Goal: Information Seeking & Learning: Learn about a topic

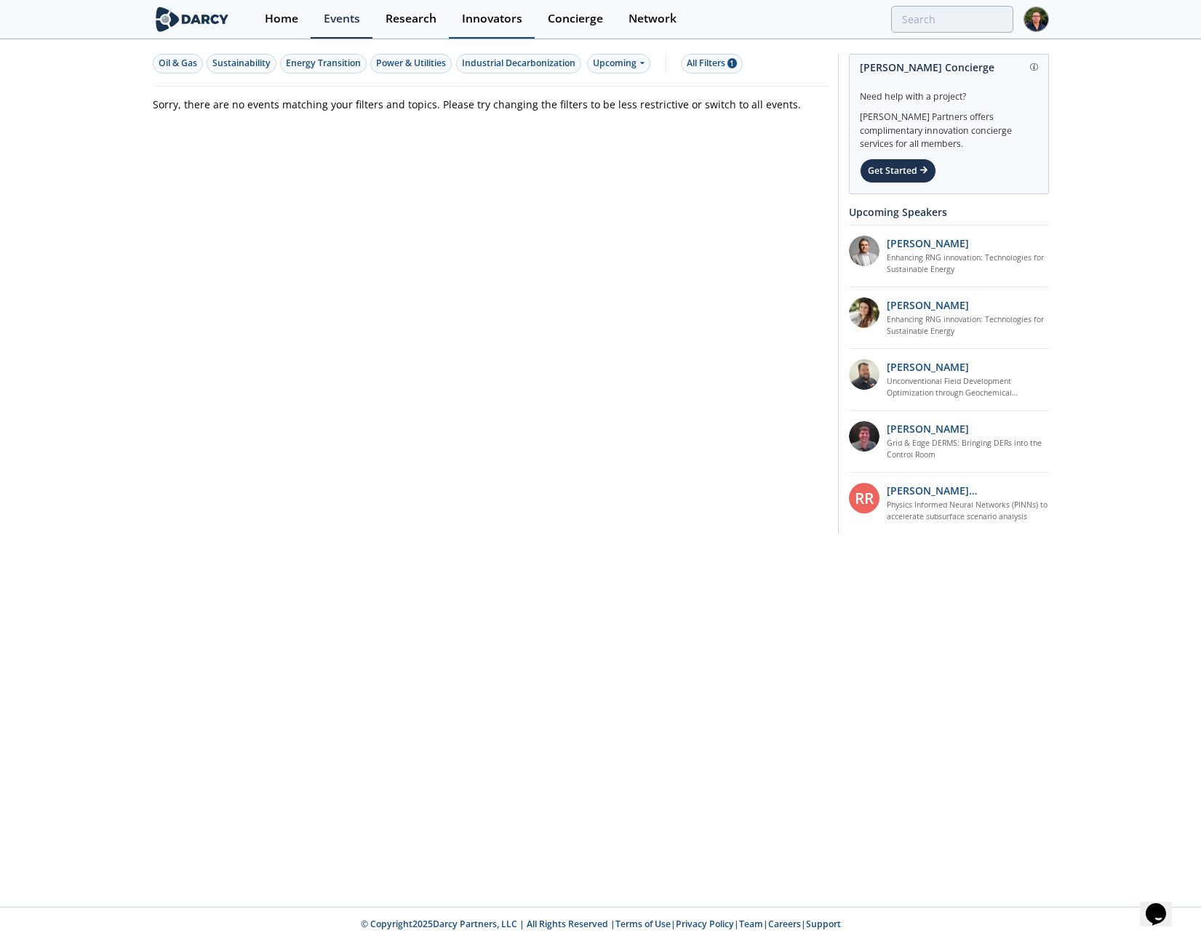
click at [477, 25] on div "Innovators" at bounding box center [492, 19] width 60 height 12
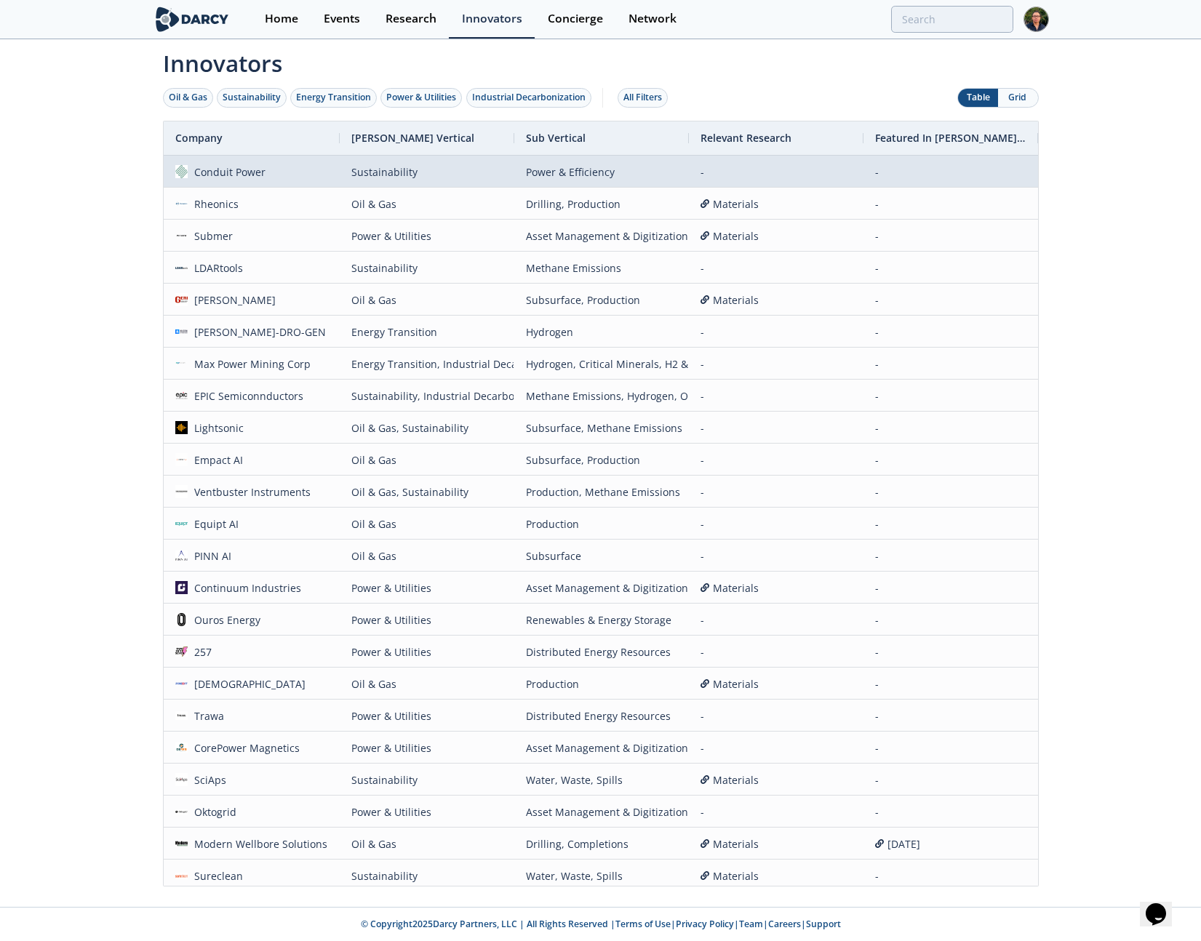
click at [284, 178] on span "Conduit Power" at bounding box center [251, 171] width 153 height 31
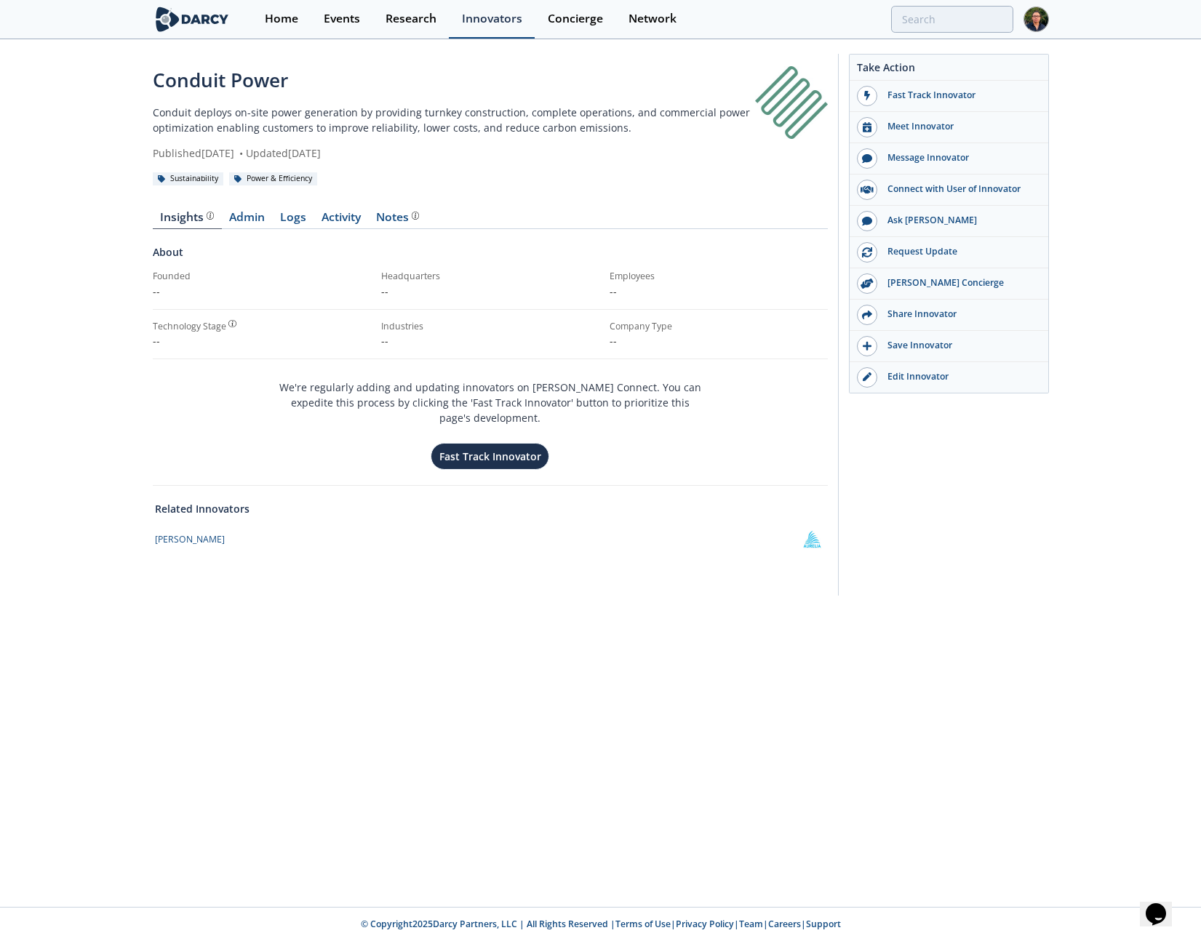
click at [474, 13] on div "Innovators" at bounding box center [492, 19] width 60 height 12
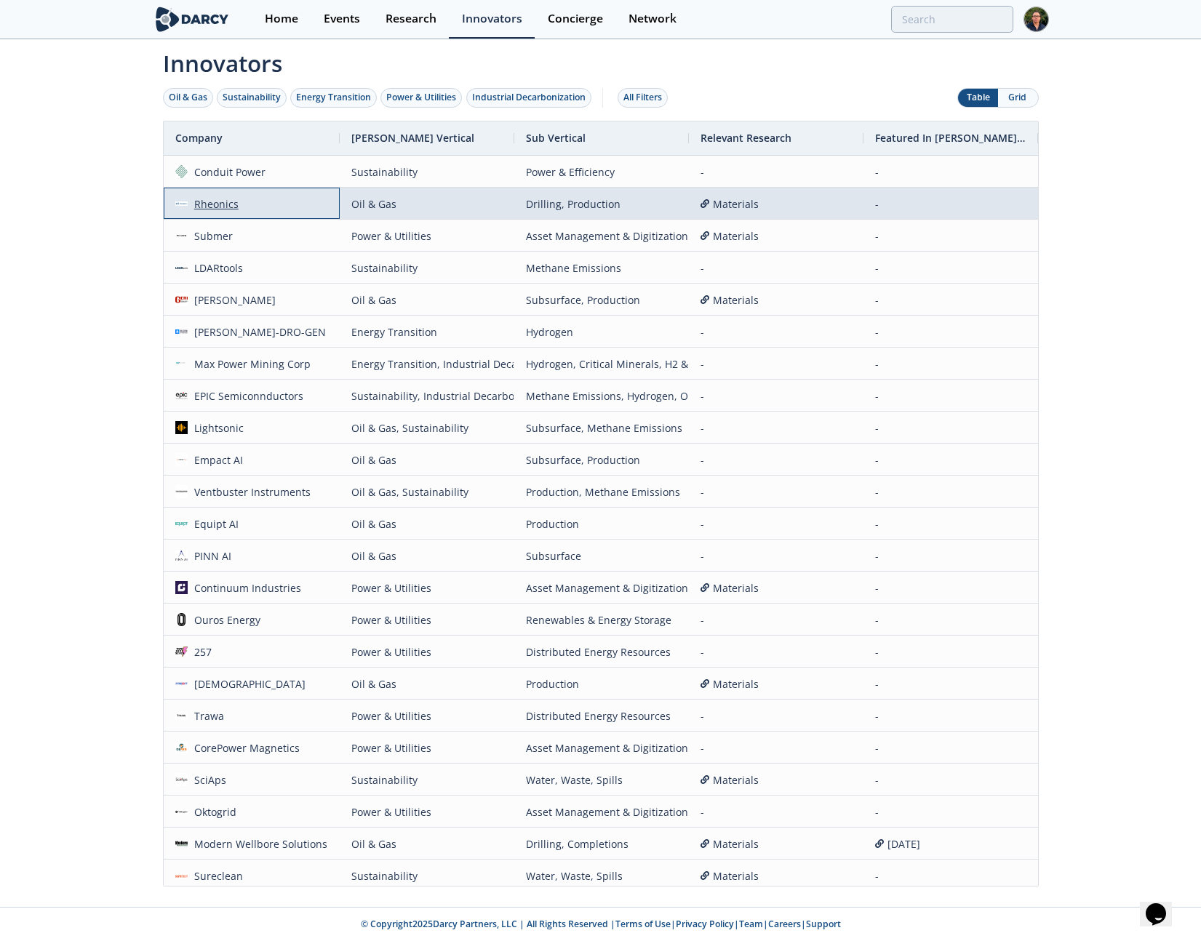
click at [220, 200] on div "Rheonics" at bounding box center [213, 203] width 51 height 31
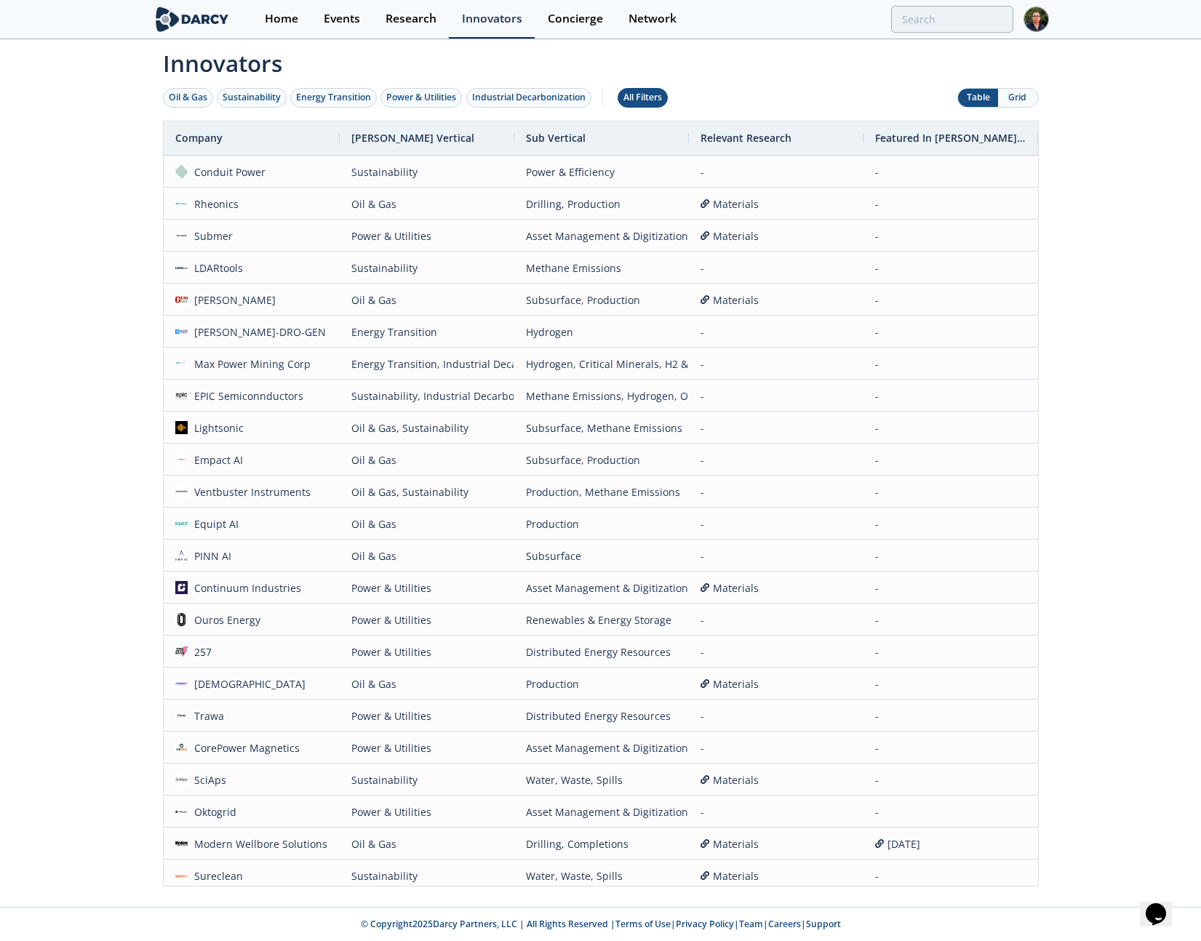
click at [656, 103] on div "All Filters" at bounding box center [643, 97] width 39 height 13
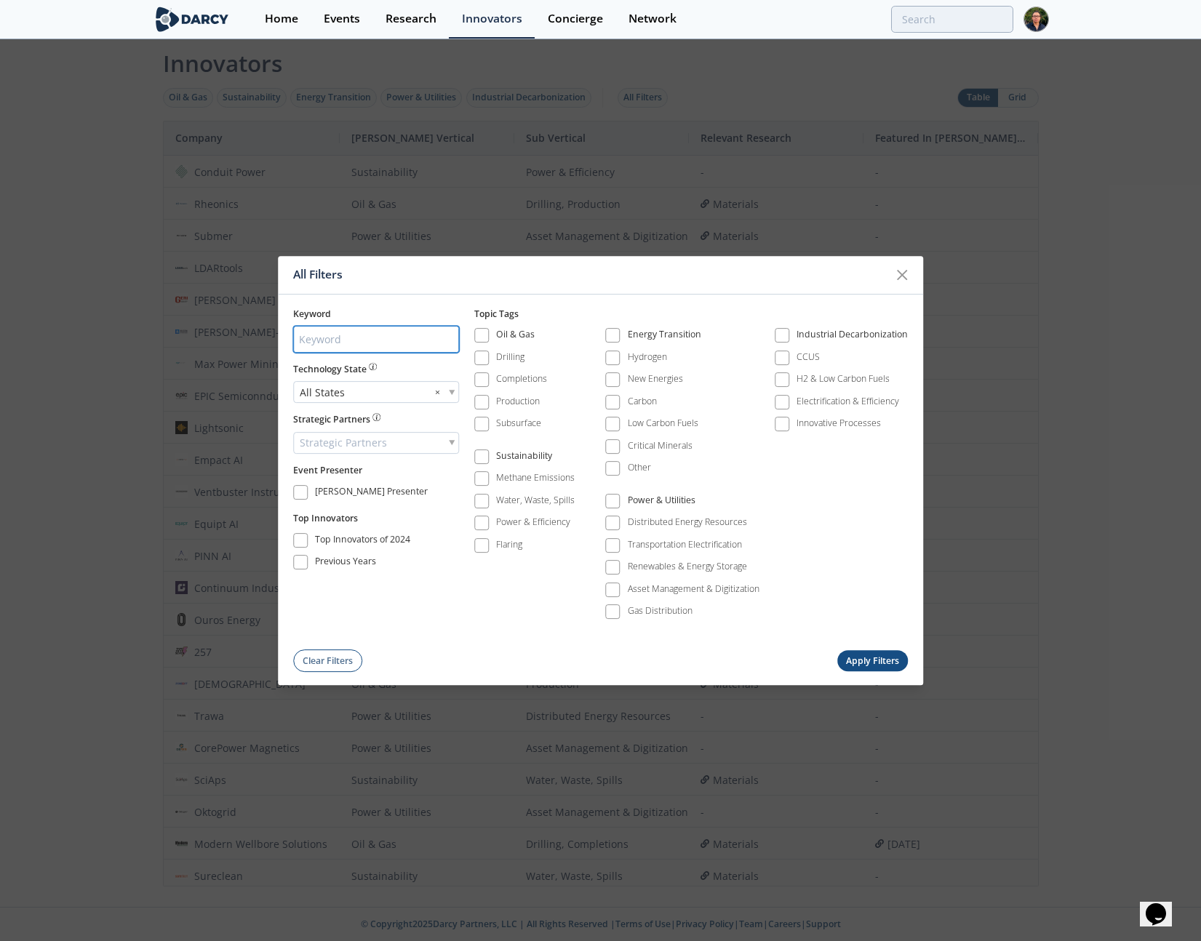
click at [338, 332] on input "search" at bounding box center [376, 339] width 166 height 27
type input "combo"
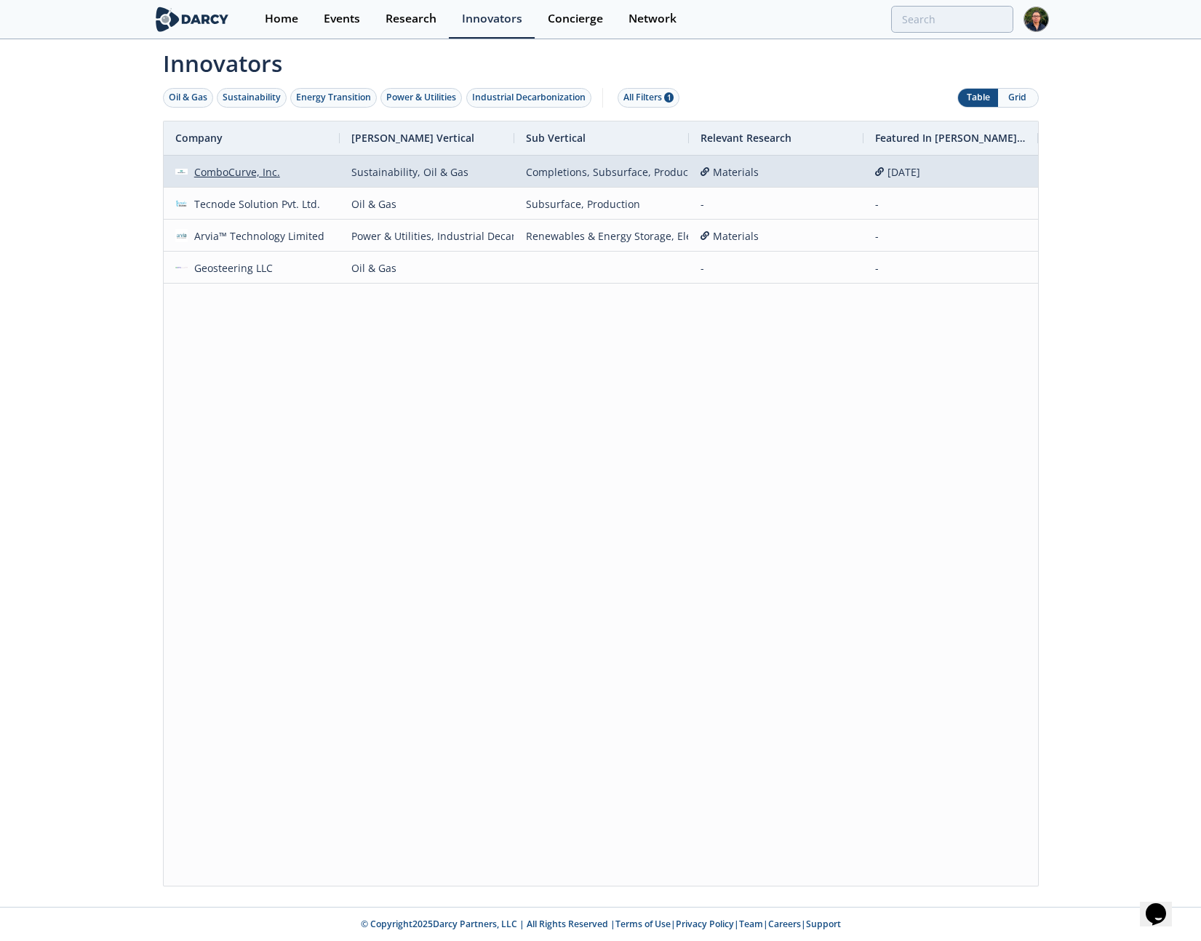
click at [224, 177] on div "ComboCurve, Inc." at bounding box center [234, 171] width 92 height 31
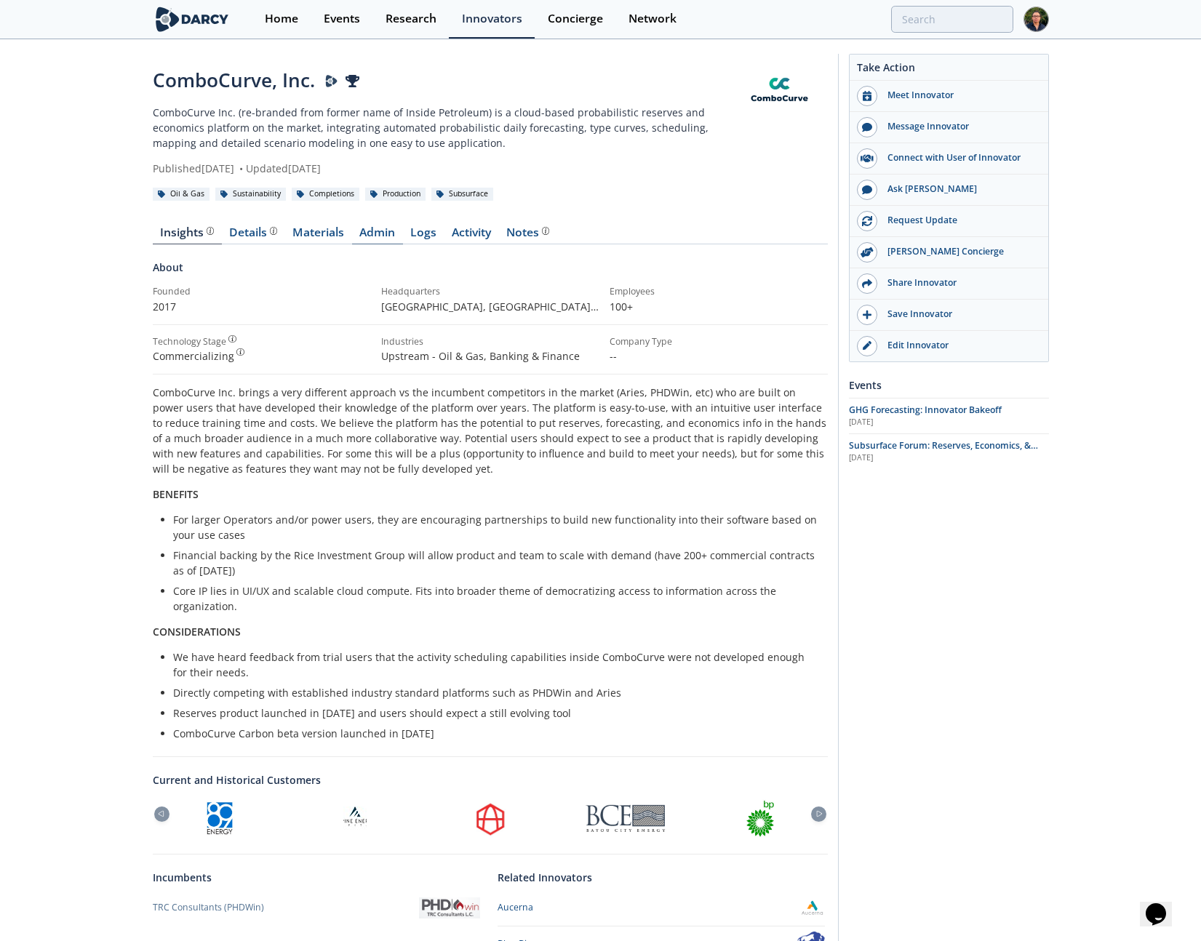
click at [375, 231] on link "Admin" at bounding box center [377, 235] width 51 height 17
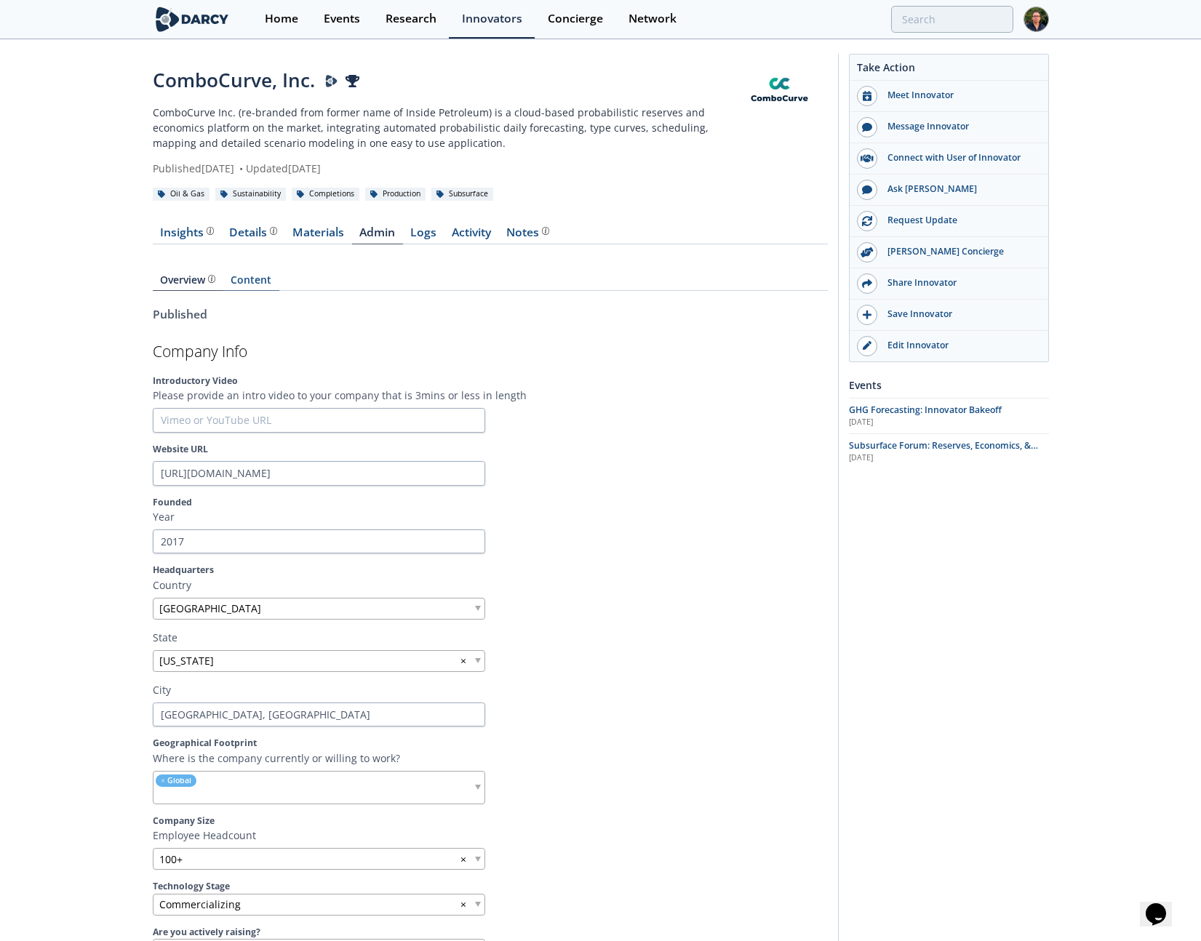
click at [257, 284] on link "Content" at bounding box center [251, 283] width 56 height 16
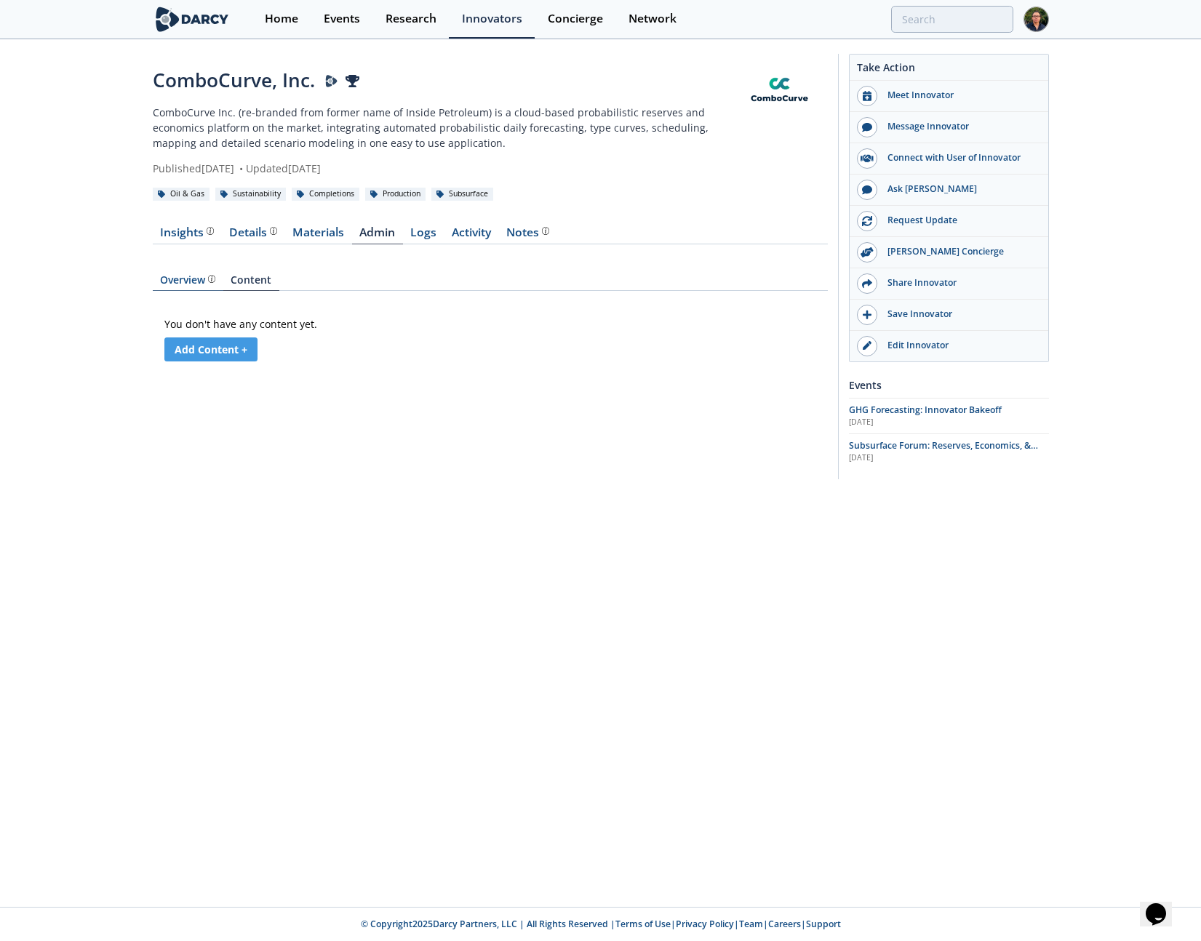
click at [198, 276] on div "Overview The [PERSON_NAME] Research team’s summarized opinion of the innovator,…" at bounding box center [187, 280] width 55 height 10
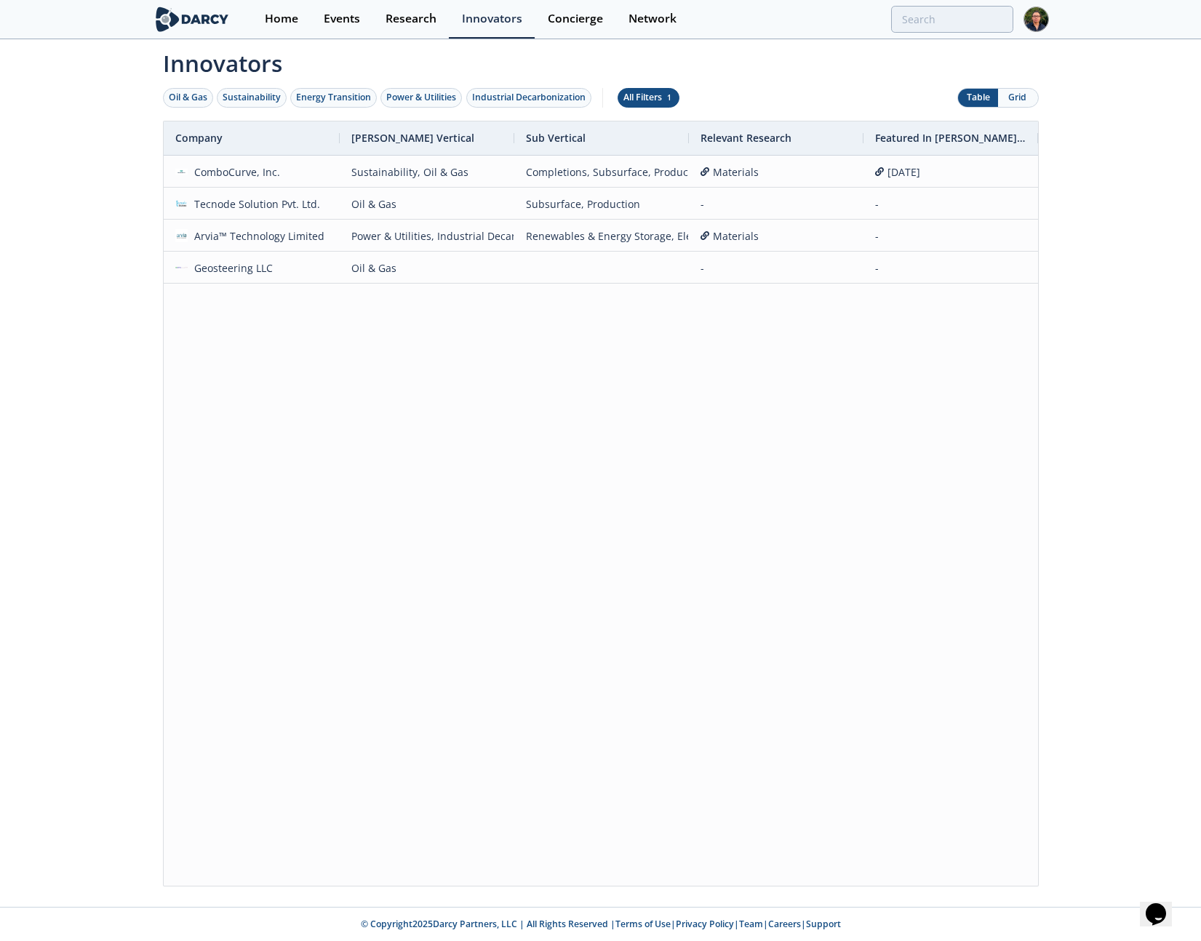
click at [648, 99] on div "All Filters 1" at bounding box center [649, 97] width 50 height 13
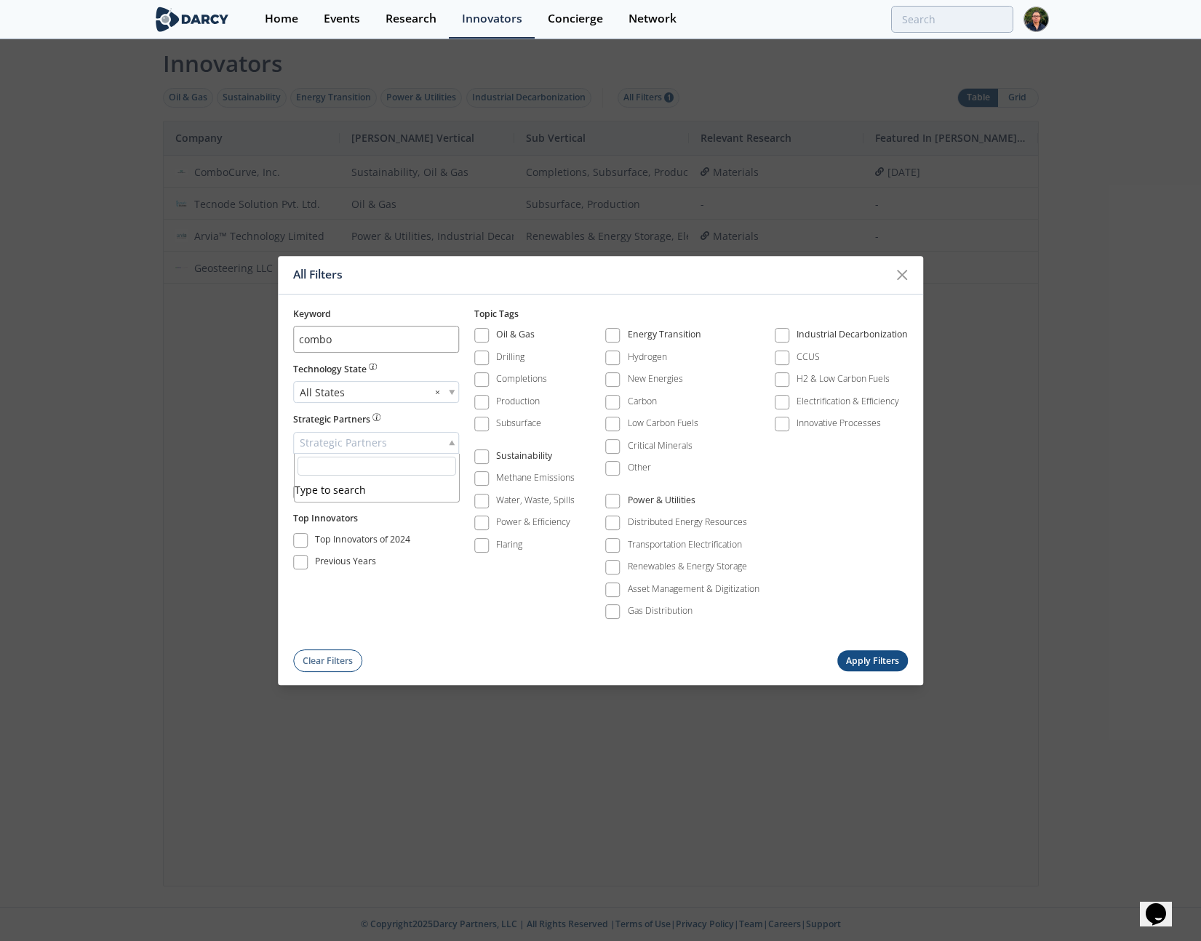
click at [375, 437] on span "Strategic Partners" at bounding box center [343, 443] width 87 height 20
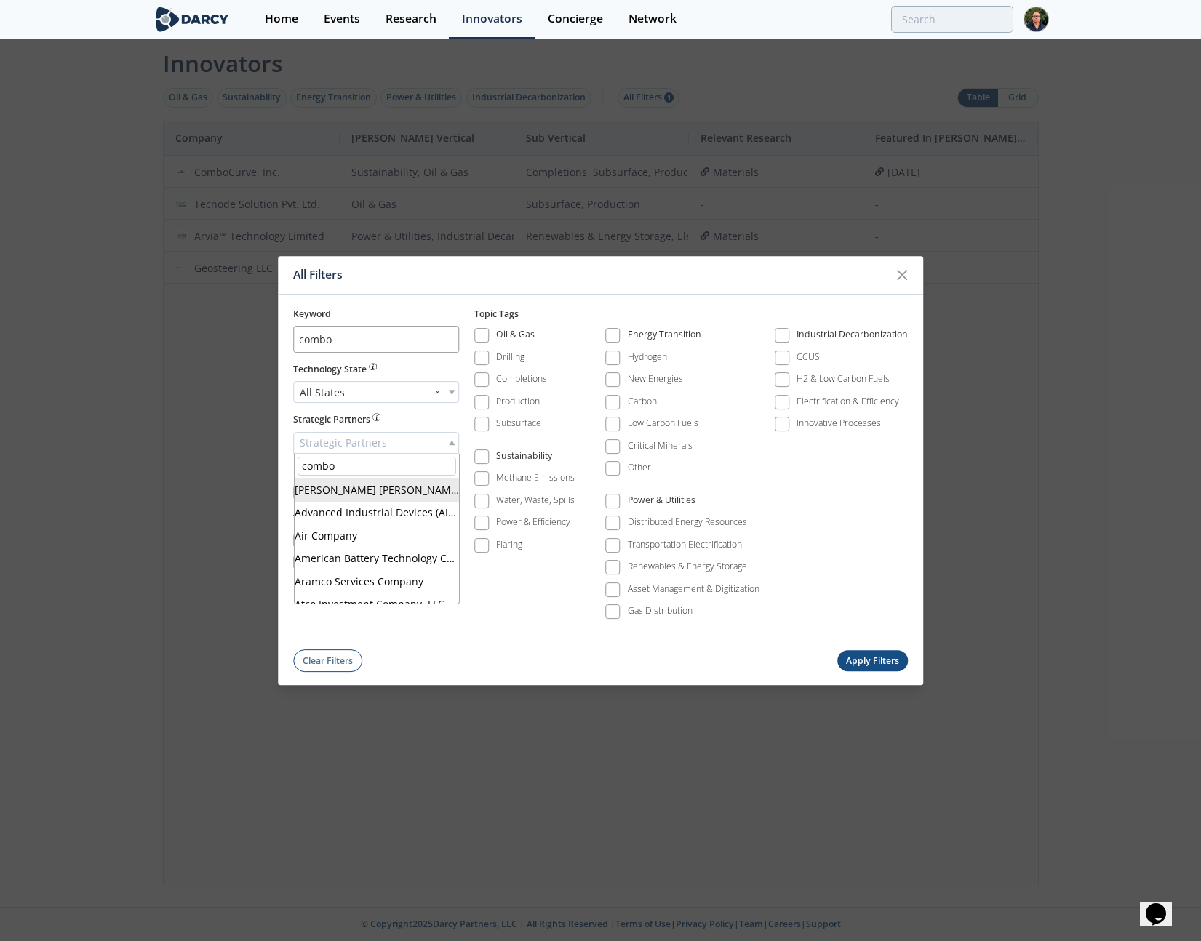
type input "combo"
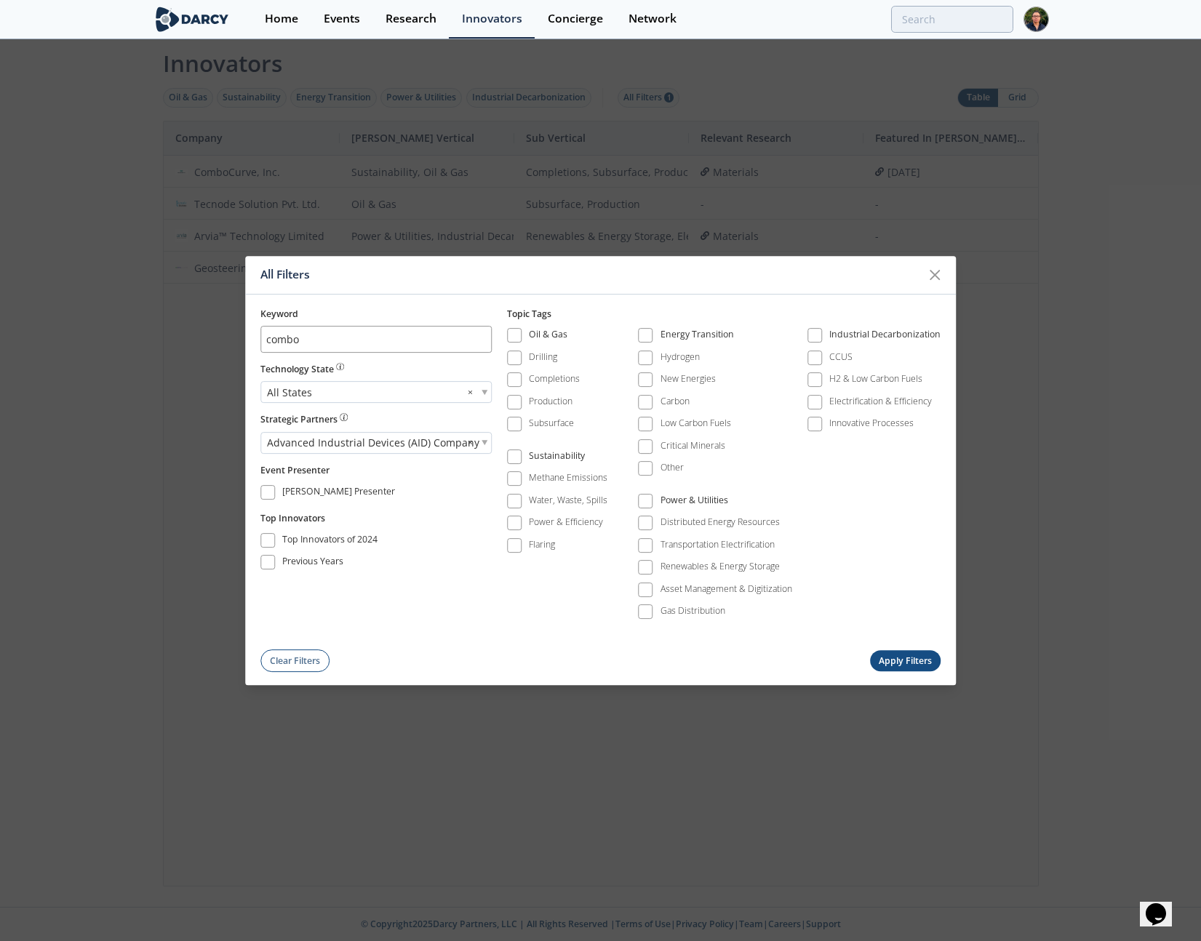
click at [904, 657] on button "Apply Filters" at bounding box center [905, 661] width 71 height 21
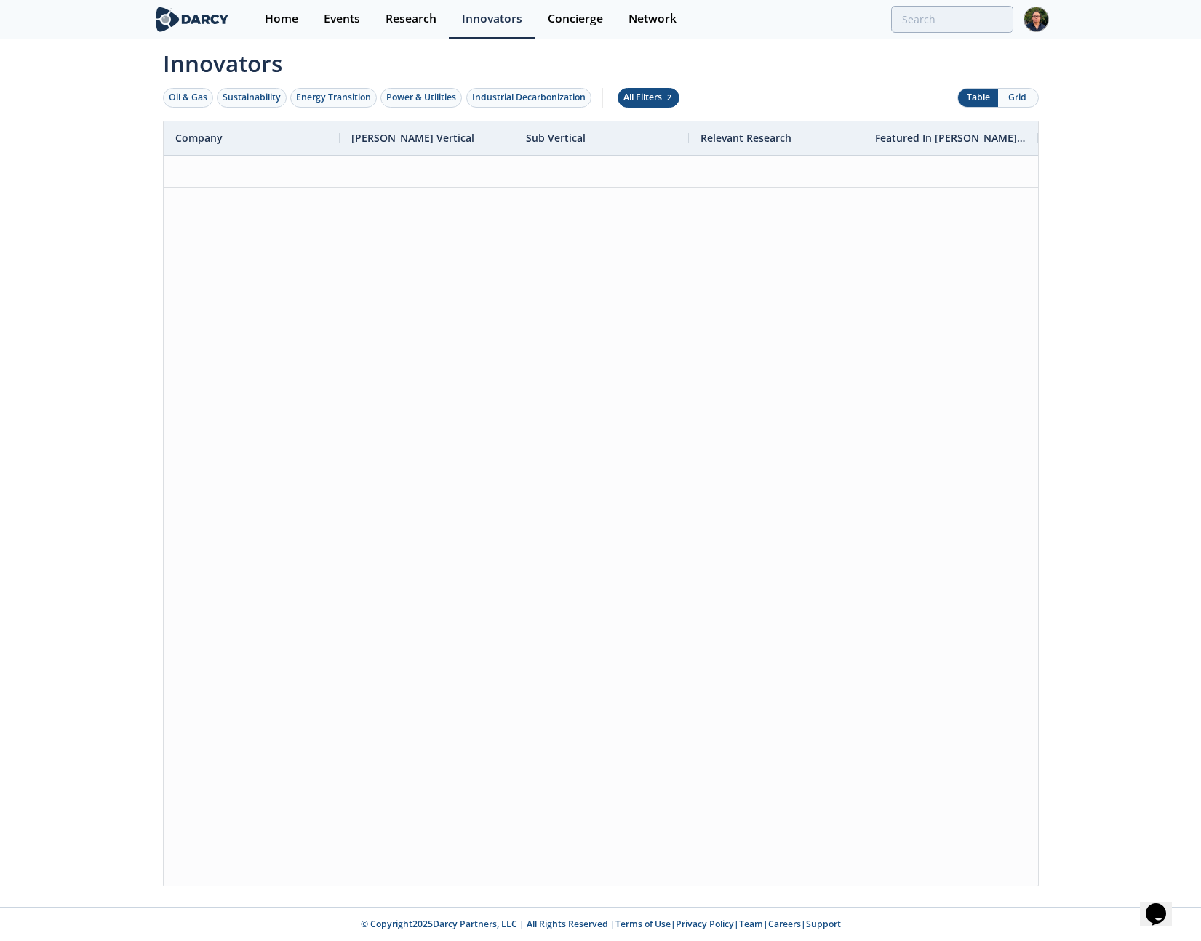
click at [634, 101] on div "All Filters 2" at bounding box center [649, 97] width 50 height 13
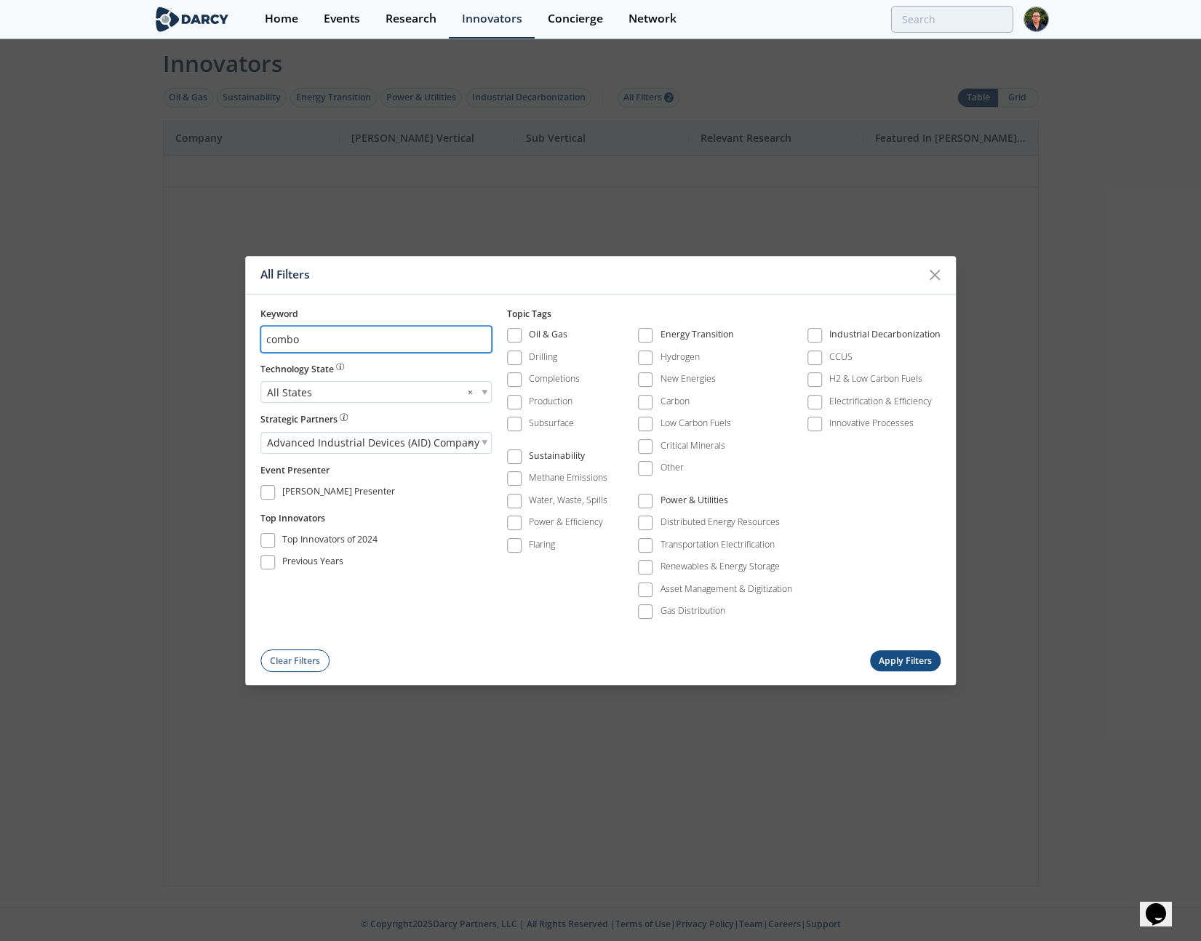
click at [476, 336] on input "combo" at bounding box center [375, 339] width 231 height 27
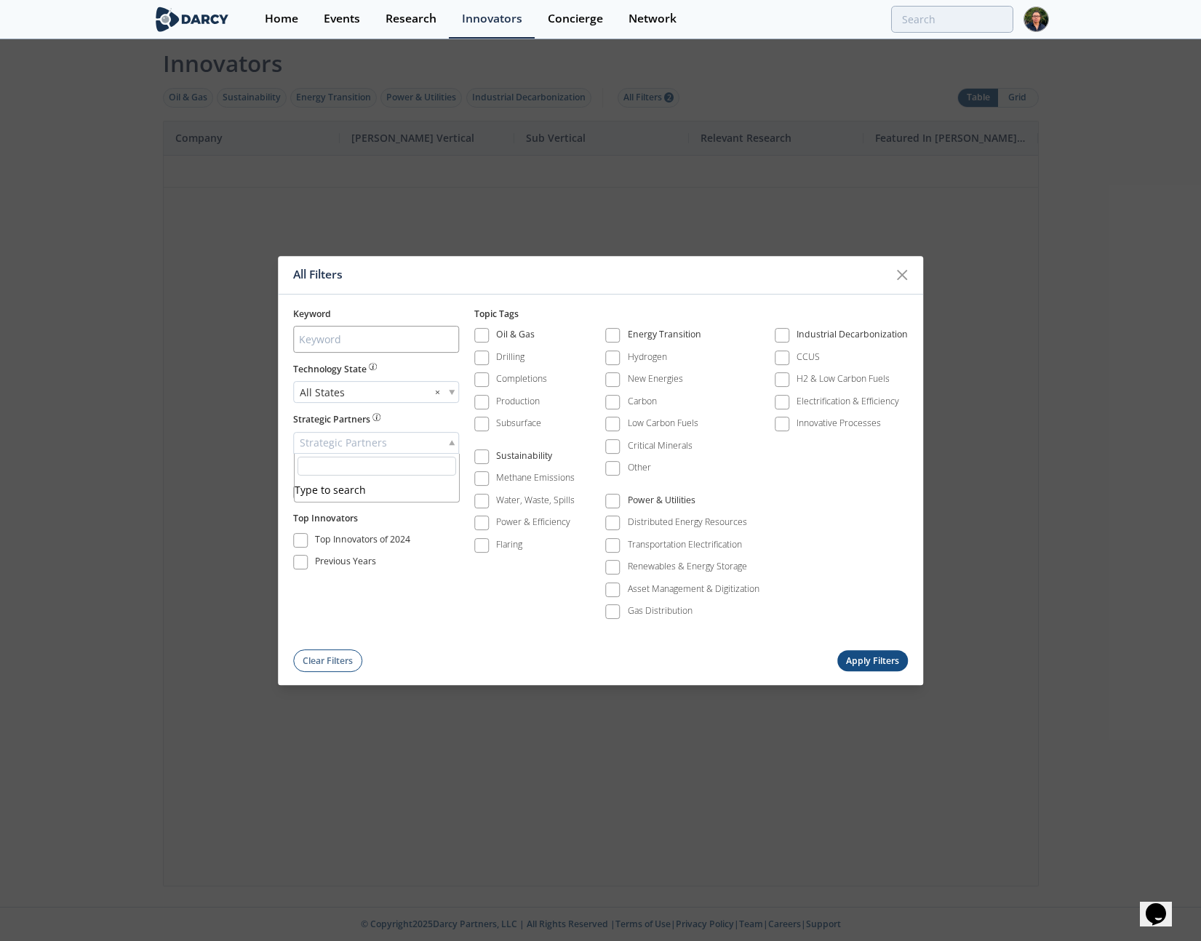
click at [387, 444] on div "Strategic Partners" at bounding box center [376, 443] width 166 height 22
type input "comboc"
click at [870, 663] on button "Apply Filters" at bounding box center [872, 661] width 71 height 21
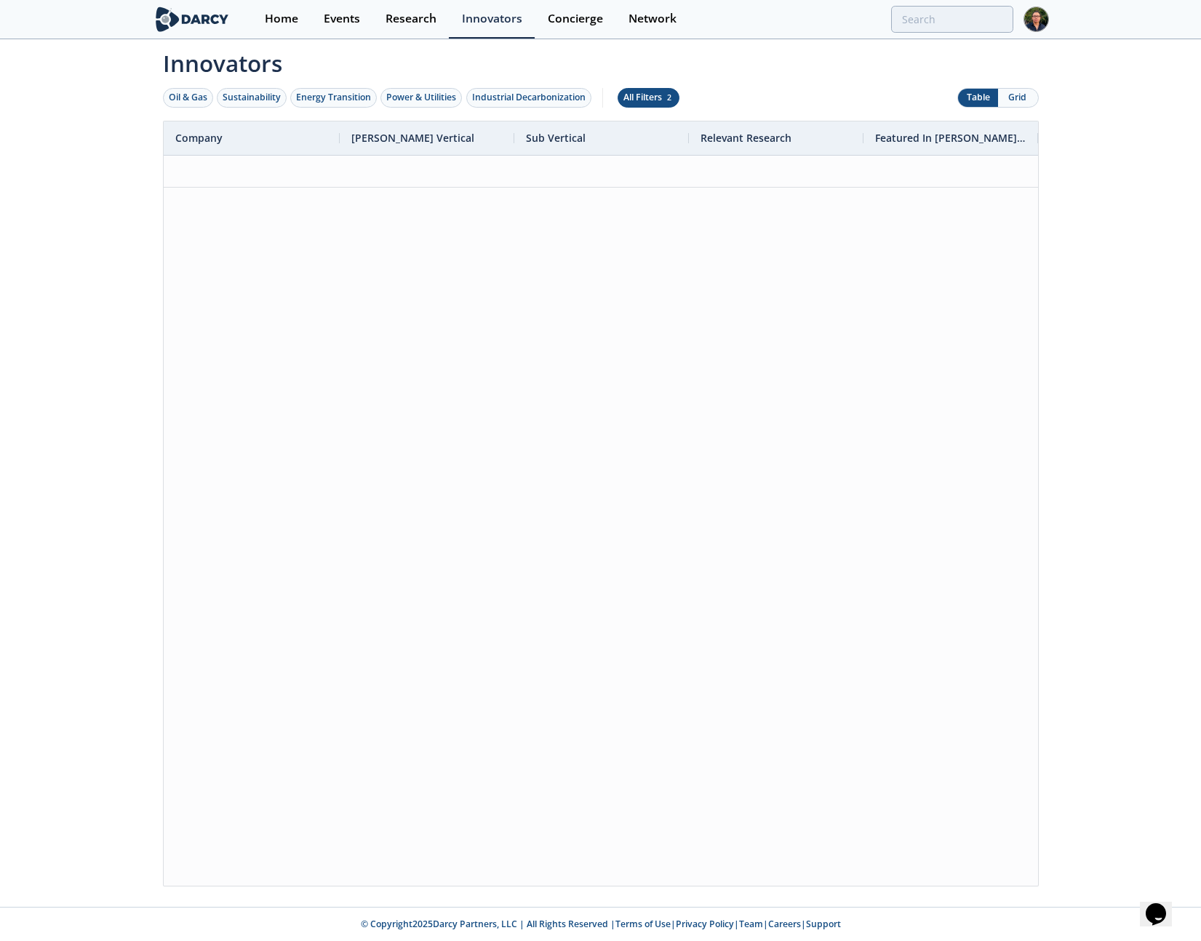
click at [655, 99] on div "All Filters 2" at bounding box center [649, 97] width 50 height 13
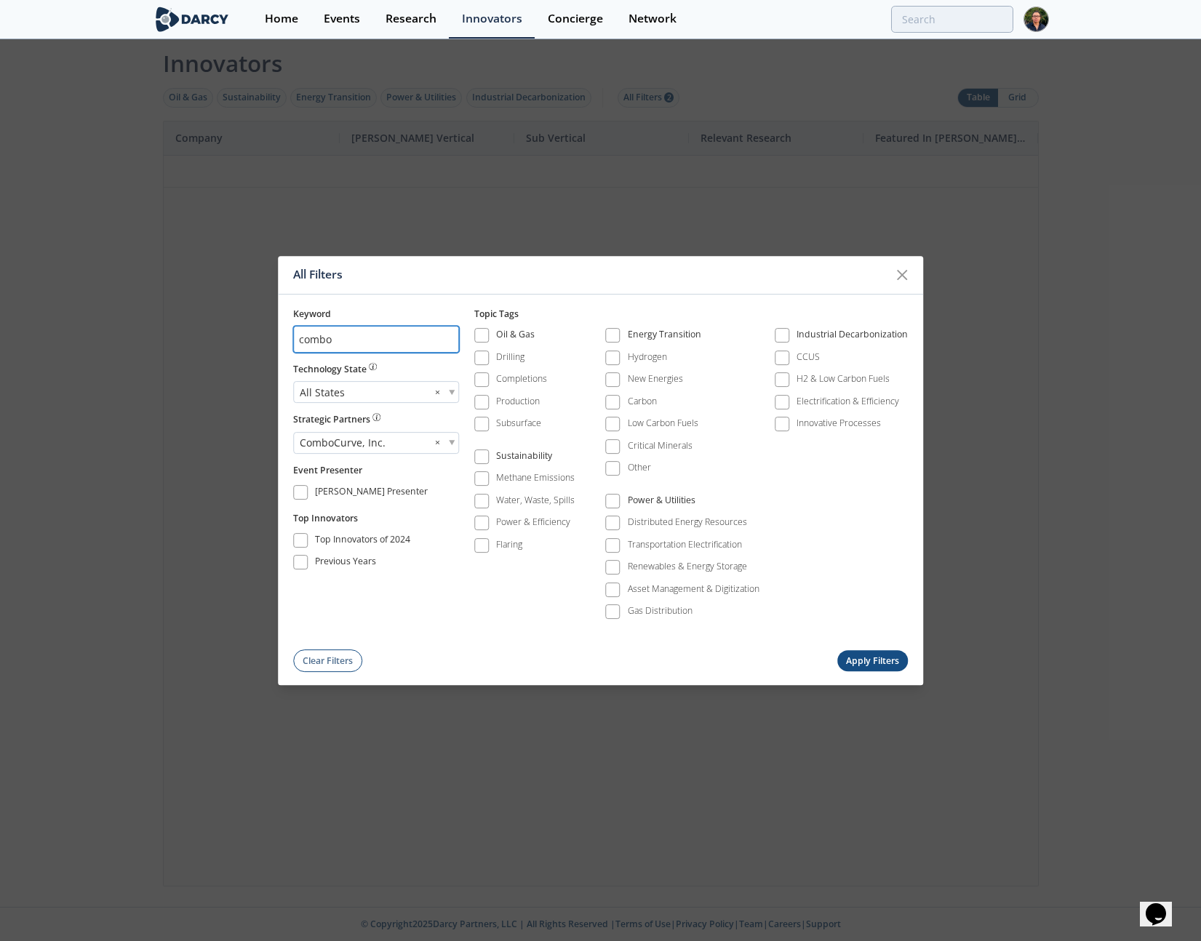
click at [444, 337] on input "combo" at bounding box center [376, 339] width 166 height 27
click at [449, 338] on input "combo" at bounding box center [376, 339] width 166 height 27
click at [866, 659] on button "Apply Filters" at bounding box center [872, 661] width 71 height 21
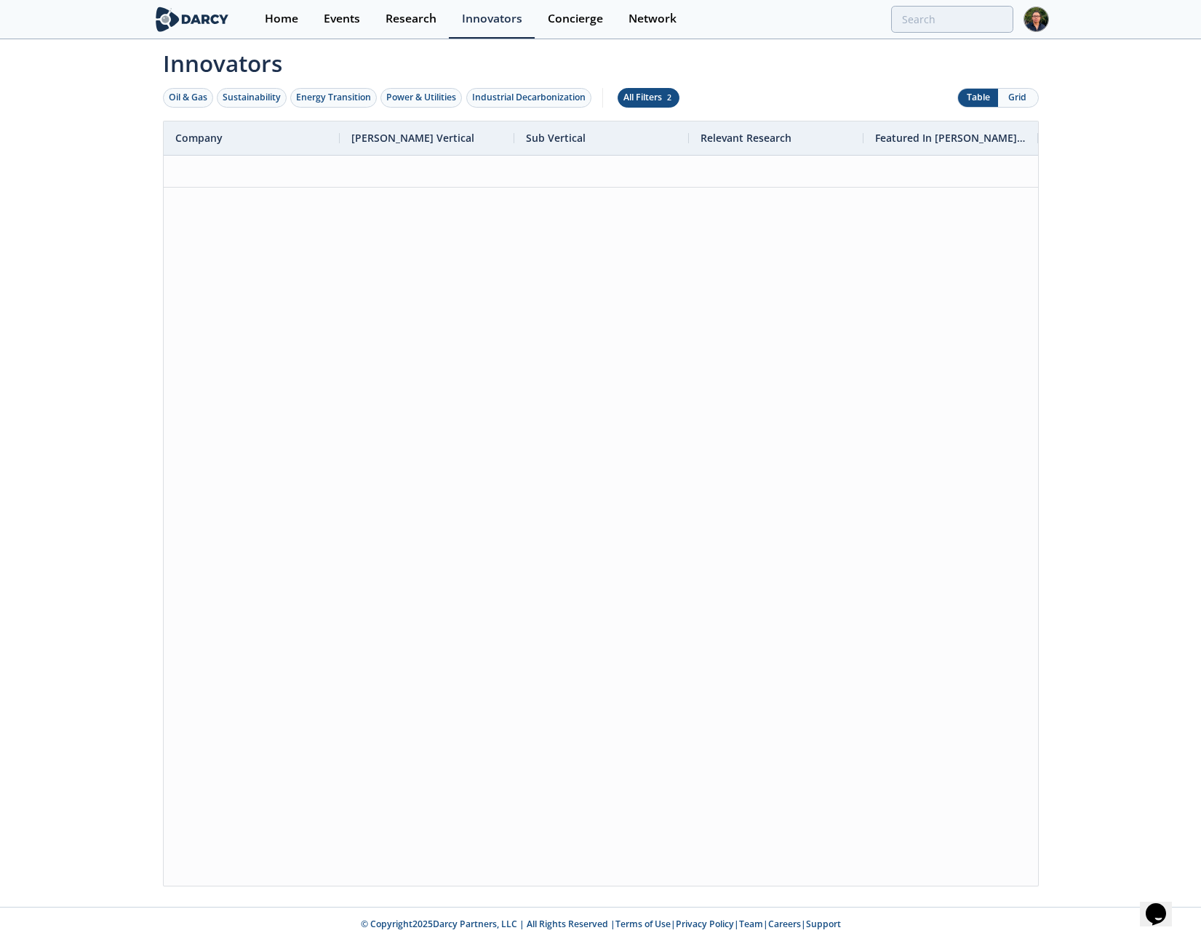
click at [666, 103] on div "All Filters 2" at bounding box center [649, 97] width 50 height 13
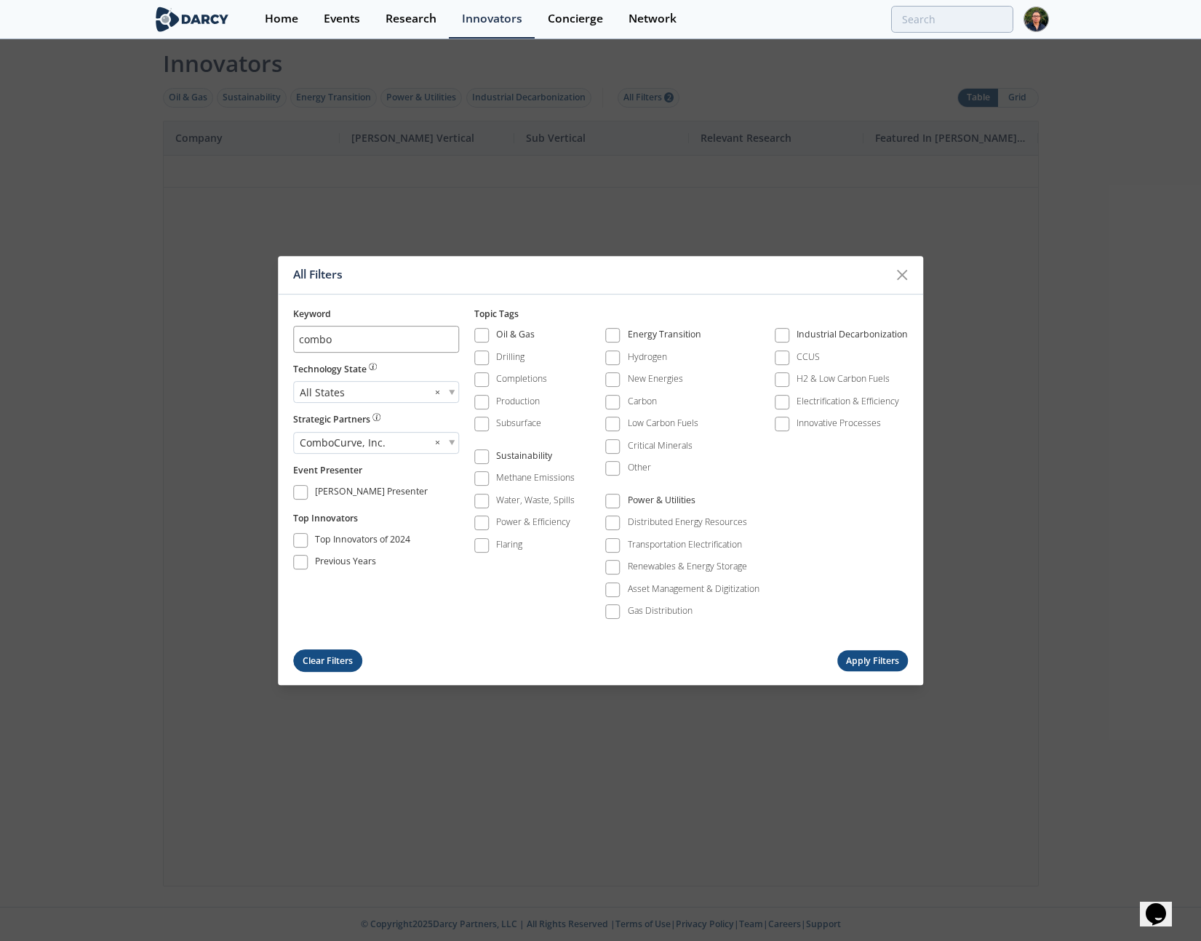
click at [342, 656] on button "Clear Filters" at bounding box center [328, 661] width 70 height 23
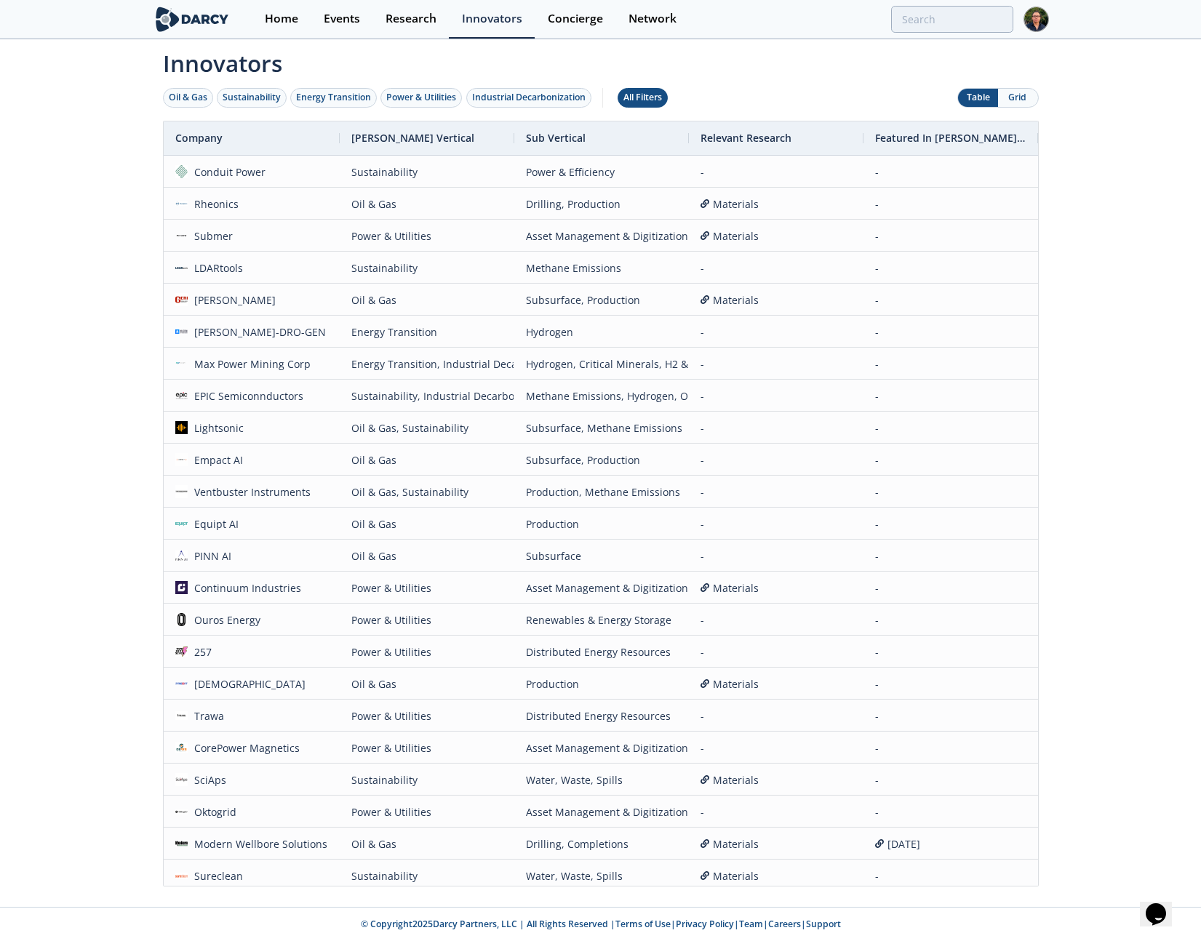
click at [638, 101] on div "All Filters" at bounding box center [643, 97] width 39 height 13
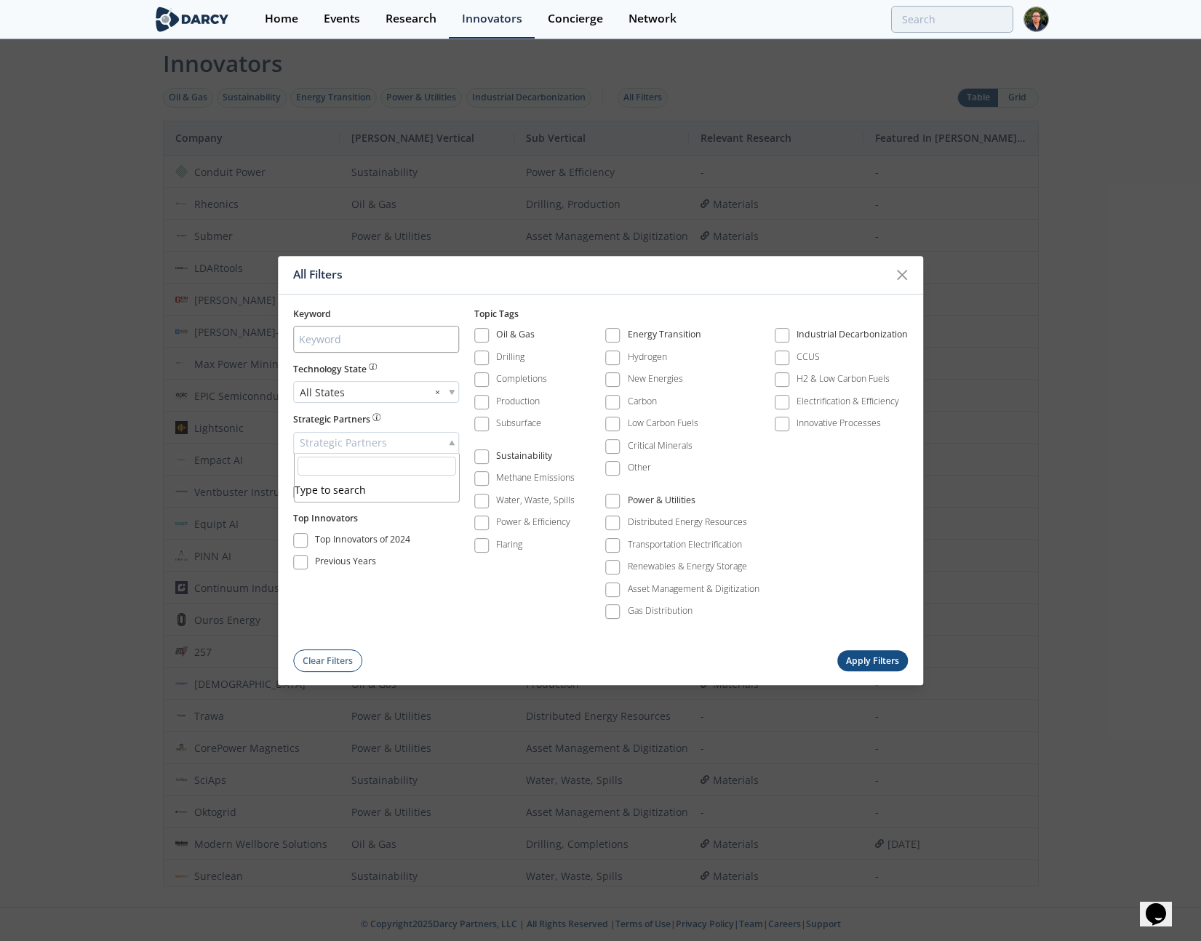
click at [339, 445] on span "Strategic Partners" at bounding box center [343, 443] width 87 height 20
type input "comboc"
click at [858, 665] on button "Apply Filters" at bounding box center [872, 661] width 71 height 21
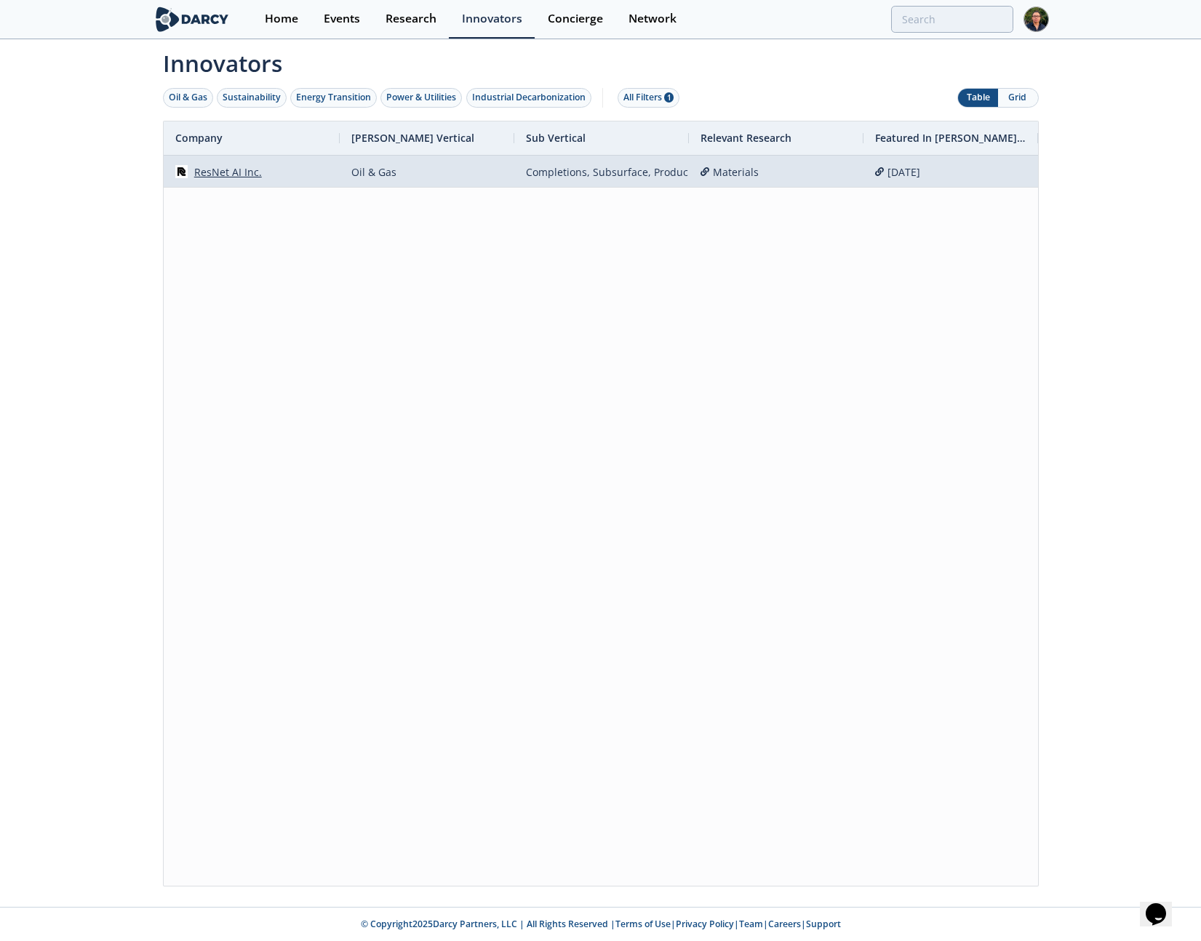
click at [213, 172] on div "ResNet AI Inc." at bounding box center [225, 171] width 74 height 31
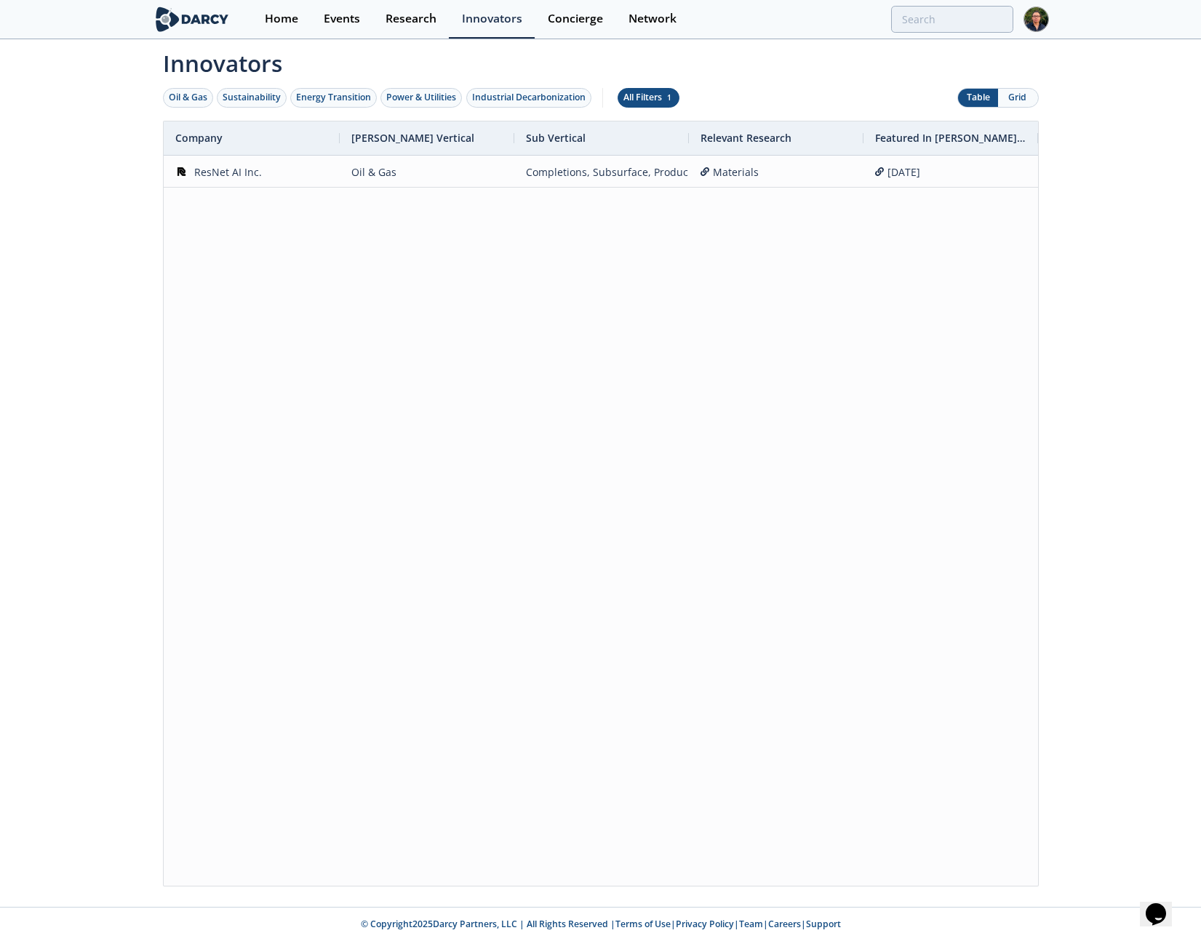
click at [634, 100] on div "All Filters 1" at bounding box center [649, 97] width 50 height 13
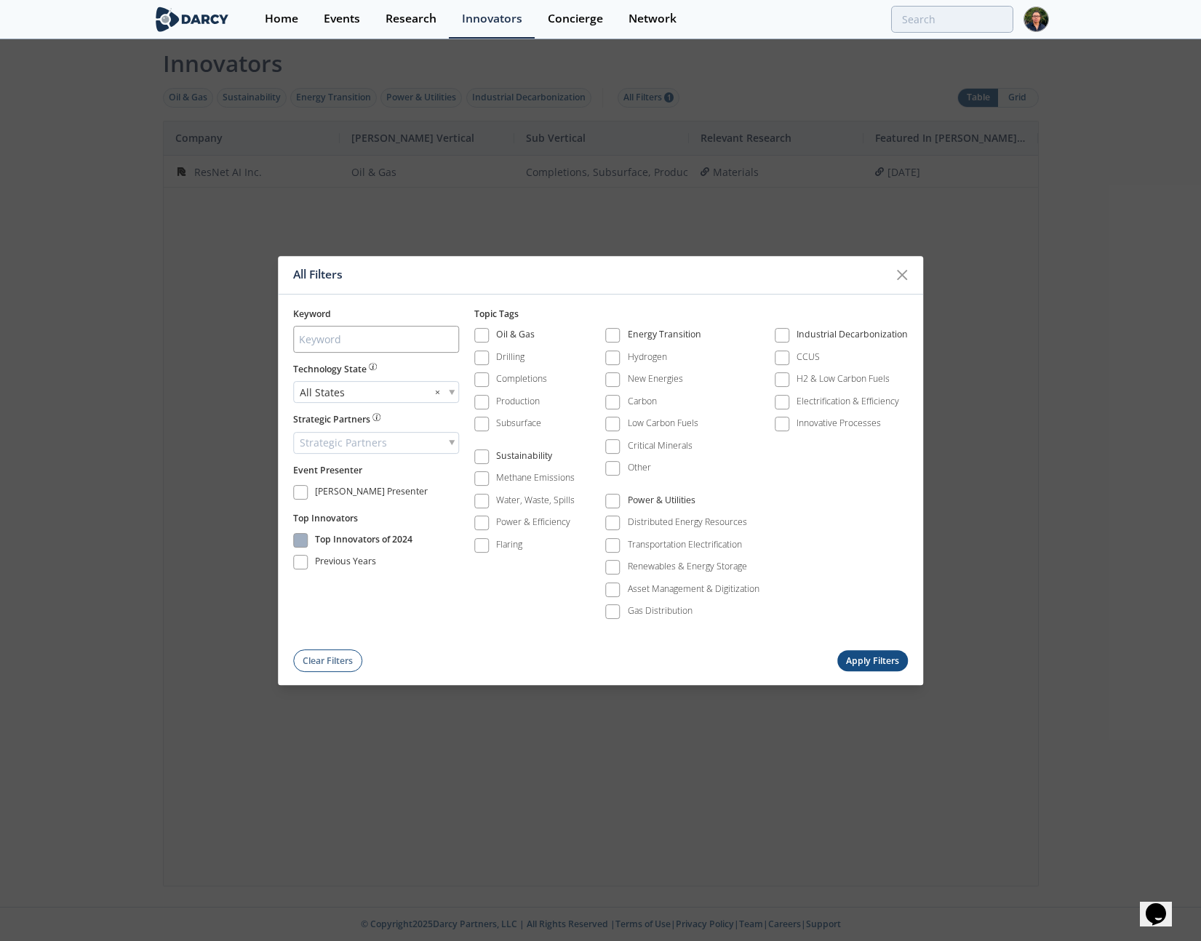
click at [304, 543] on span at bounding box center [300, 540] width 10 height 10
click at [303, 560] on span at bounding box center [300, 563] width 10 height 10
click at [294, 495] on span at bounding box center [300, 492] width 15 height 15
click at [869, 661] on button "Apply Filters" at bounding box center [872, 661] width 71 height 21
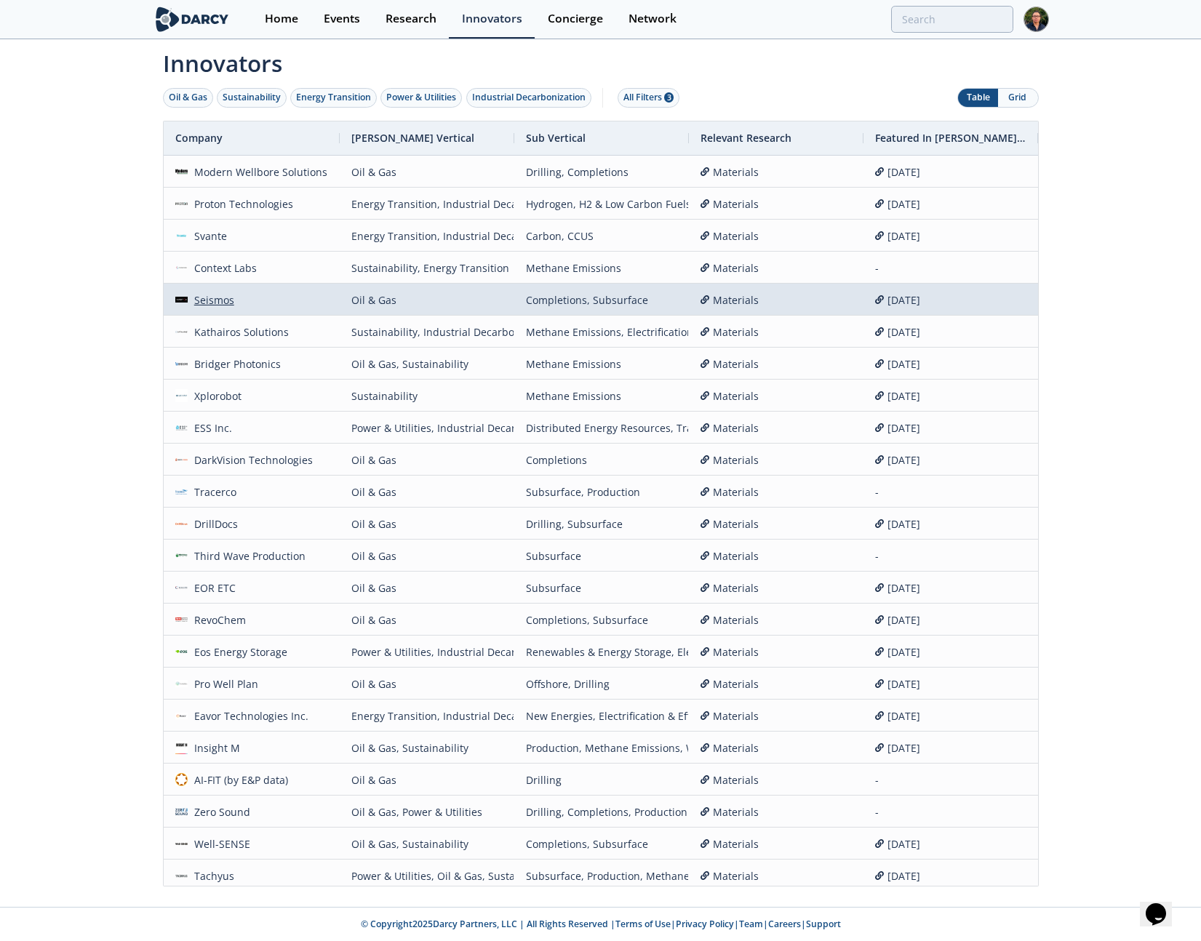
click at [200, 297] on div "Seismos" at bounding box center [211, 299] width 47 height 31
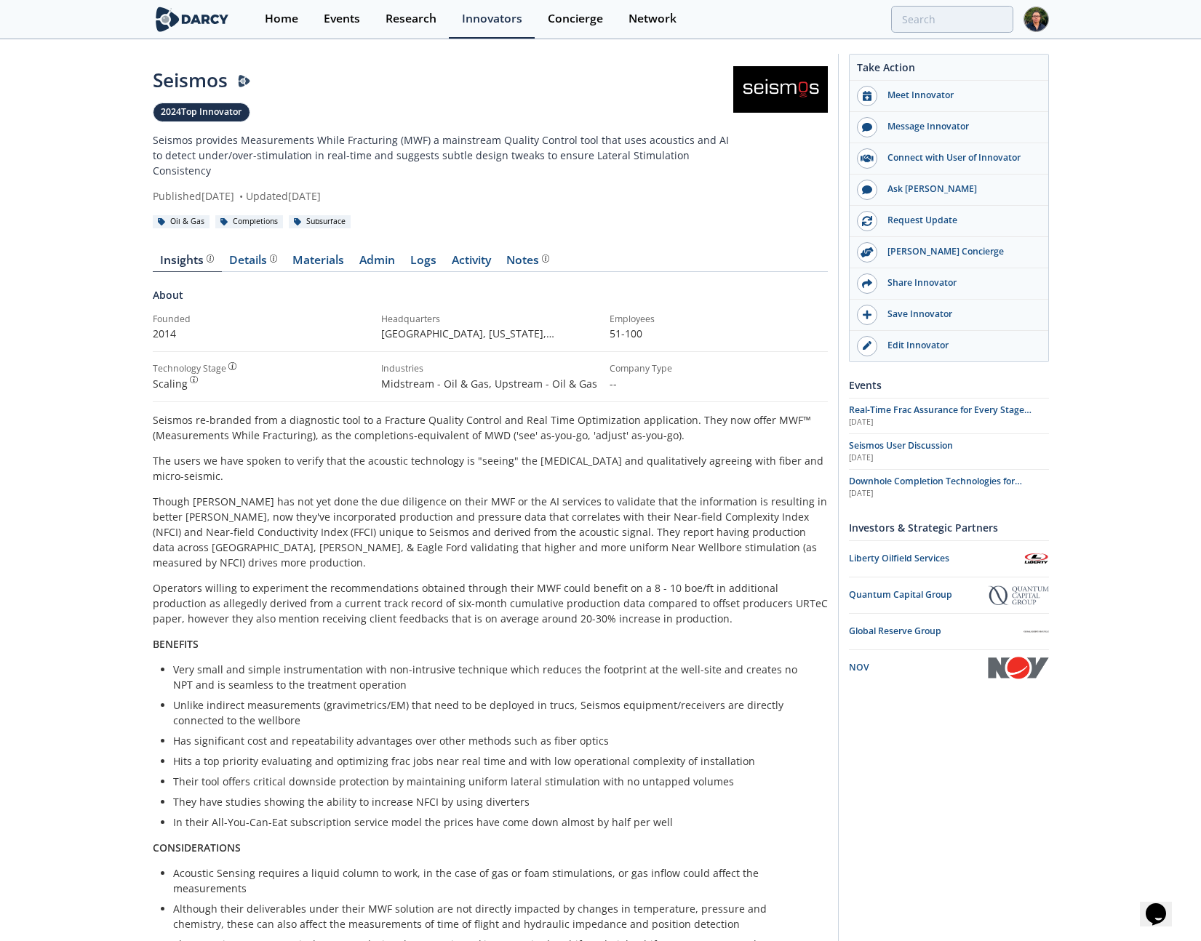
click at [1114, 402] on div "Seismos 2024 Top Innovator Seismos provides Measurements While Fracturing (MWF)…" at bounding box center [600, 777] width 1201 height 1473
